Goal: Navigation & Orientation: Find specific page/section

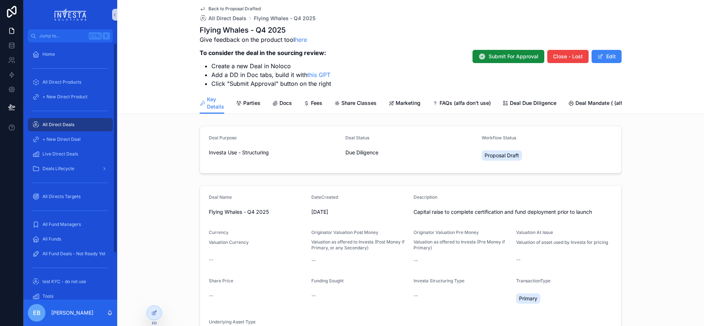
click at [74, 125] on span "All Direct Deals" at bounding box center [58, 125] width 32 height 6
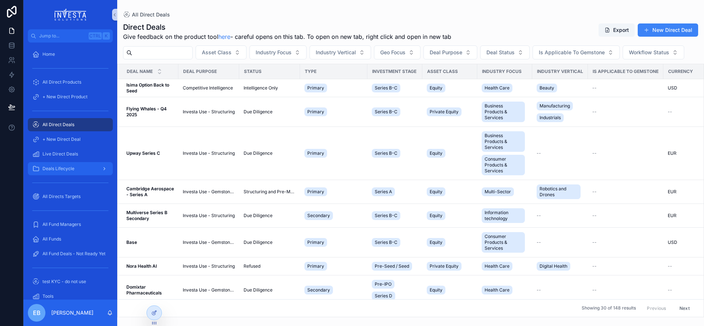
click at [71, 170] on span "Deals Lifecycle" at bounding box center [58, 169] width 32 height 6
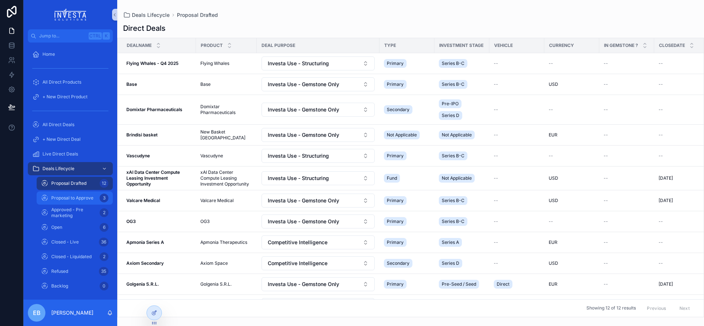
click at [81, 194] on div "Proposal to Approve 3" at bounding box center [74, 198] width 67 height 12
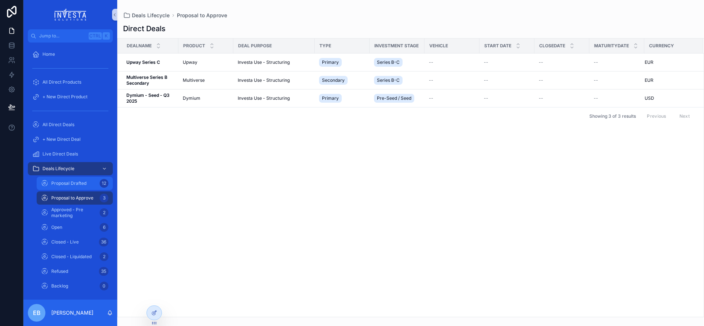
click at [81, 182] on span "Proposal Drafted" at bounding box center [68, 183] width 35 height 6
